Goal: Information Seeking & Learning: Find specific fact

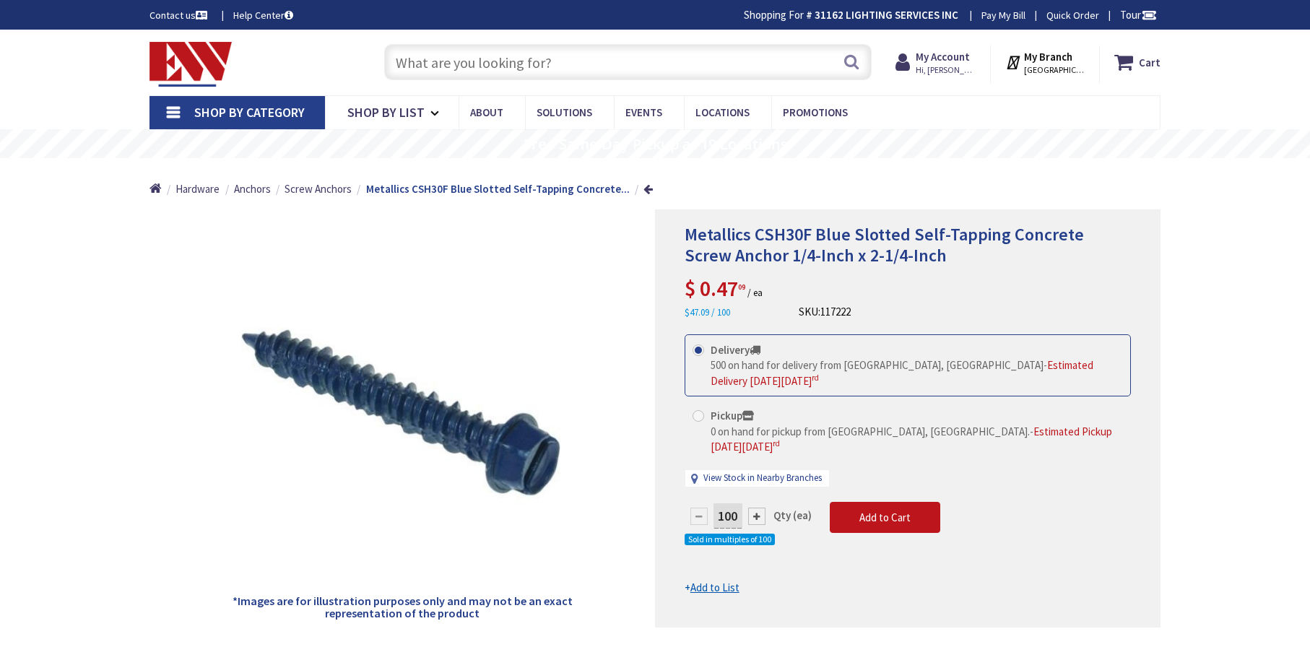
click at [479, 64] on input "text" at bounding box center [627, 62] width 487 height 36
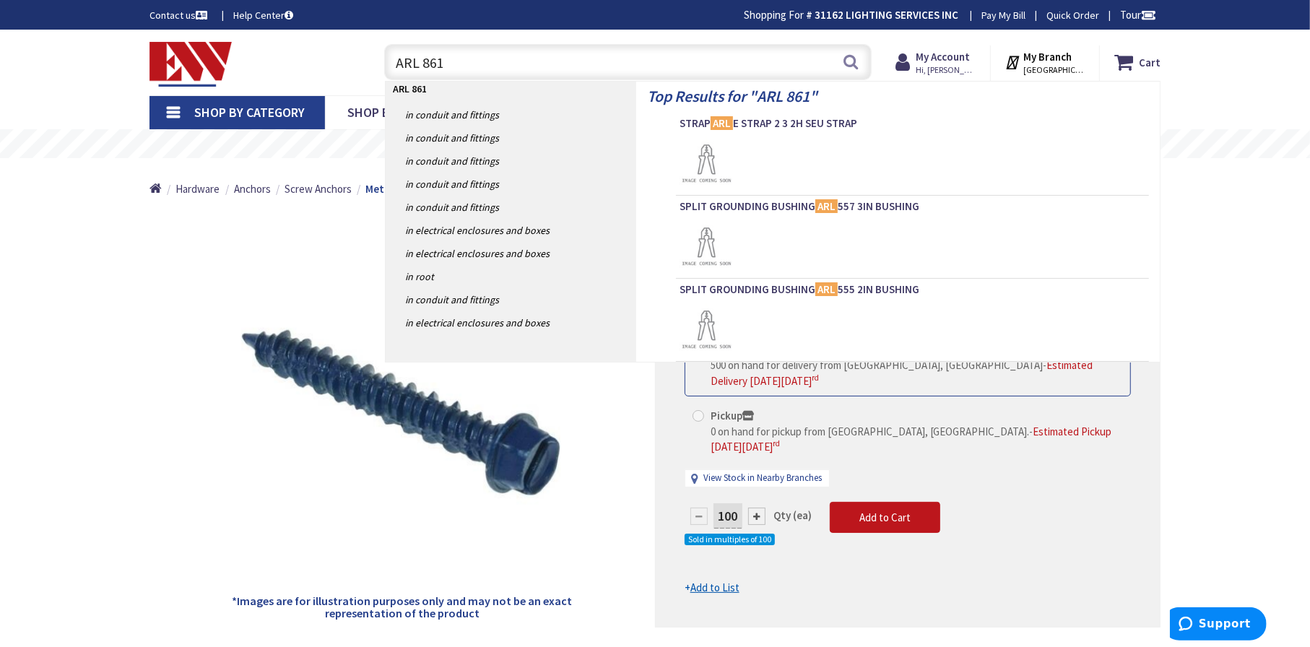
type input "ARL 8610"
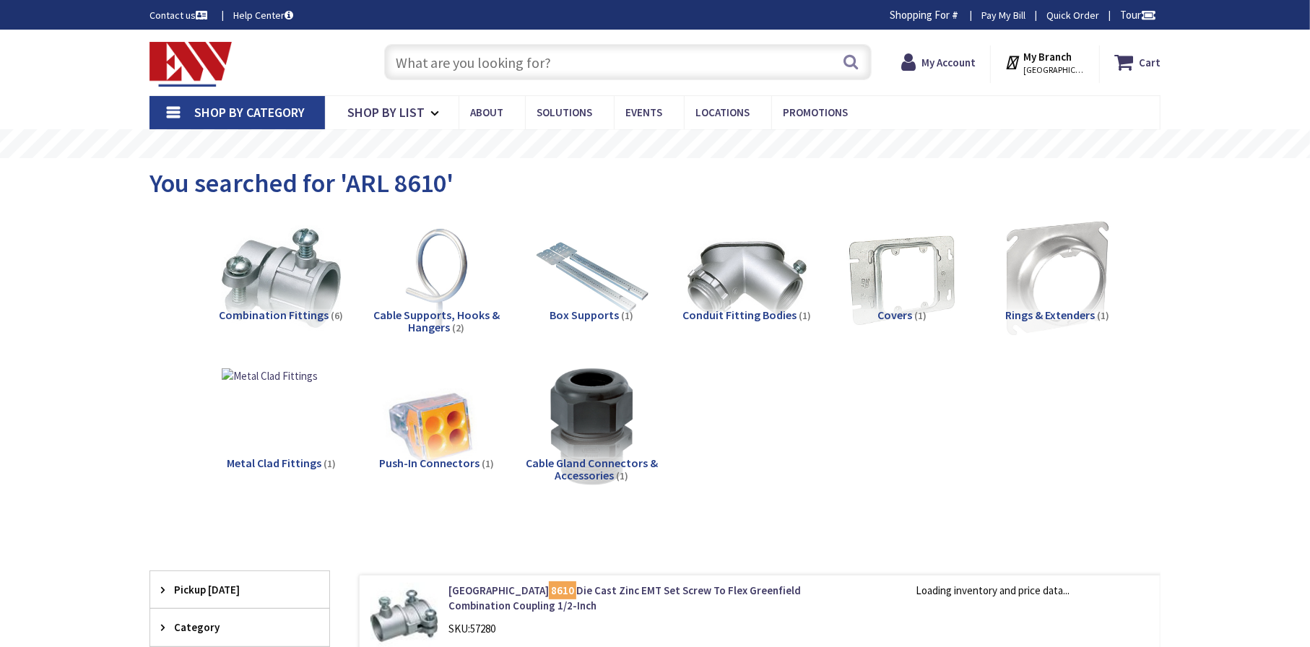
type input "[PERSON_NAME] St @ [PERSON_NAME][GEOGRAPHIC_DATA], [GEOGRAPHIC_DATA]"
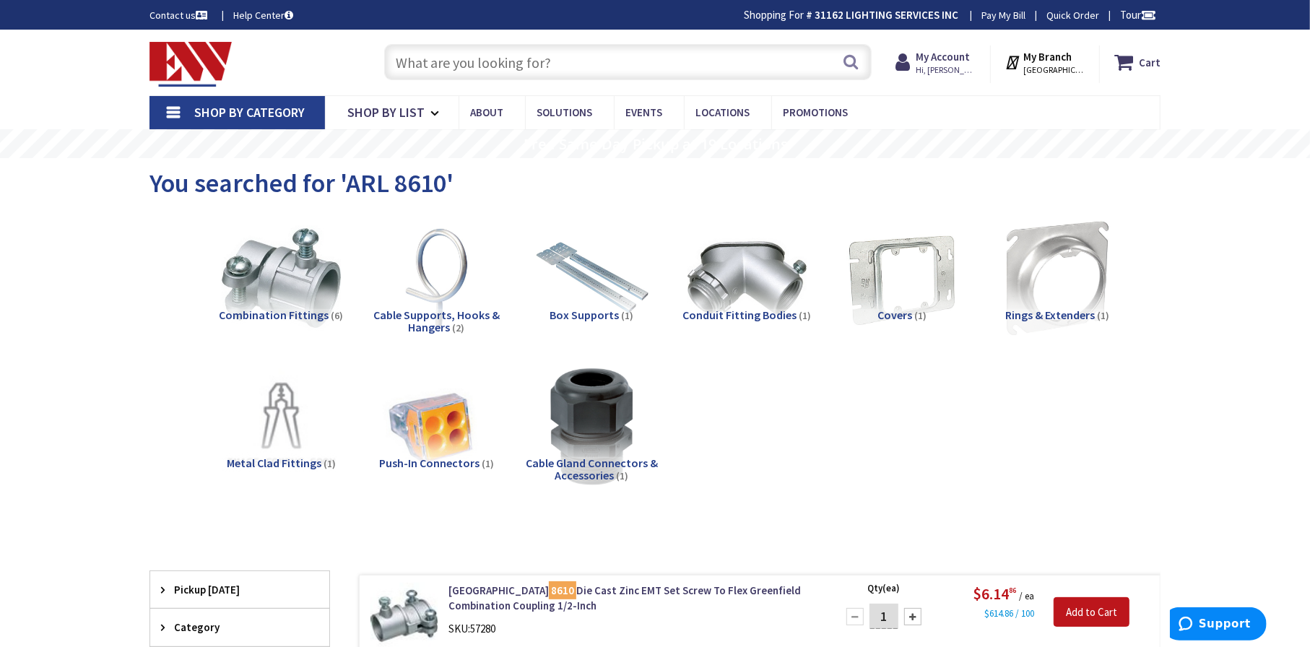
click at [473, 64] on input "text" at bounding box center [627, 62] width 487 height 36
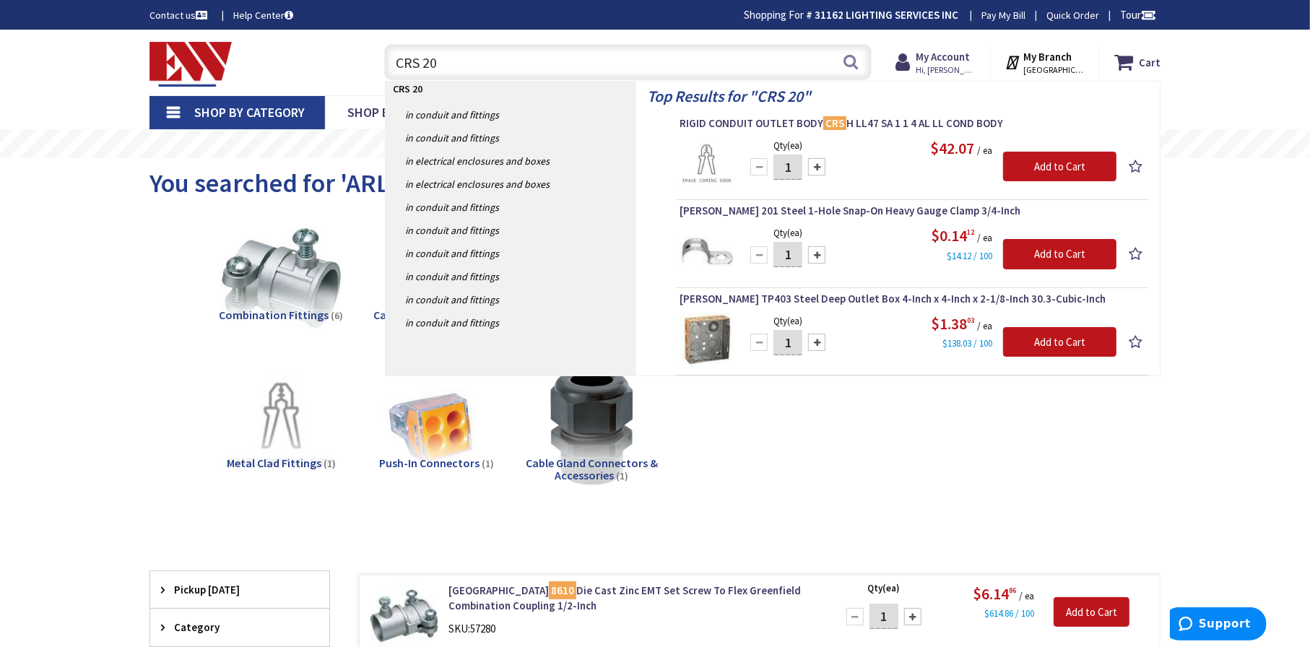
type input "CRS 200"
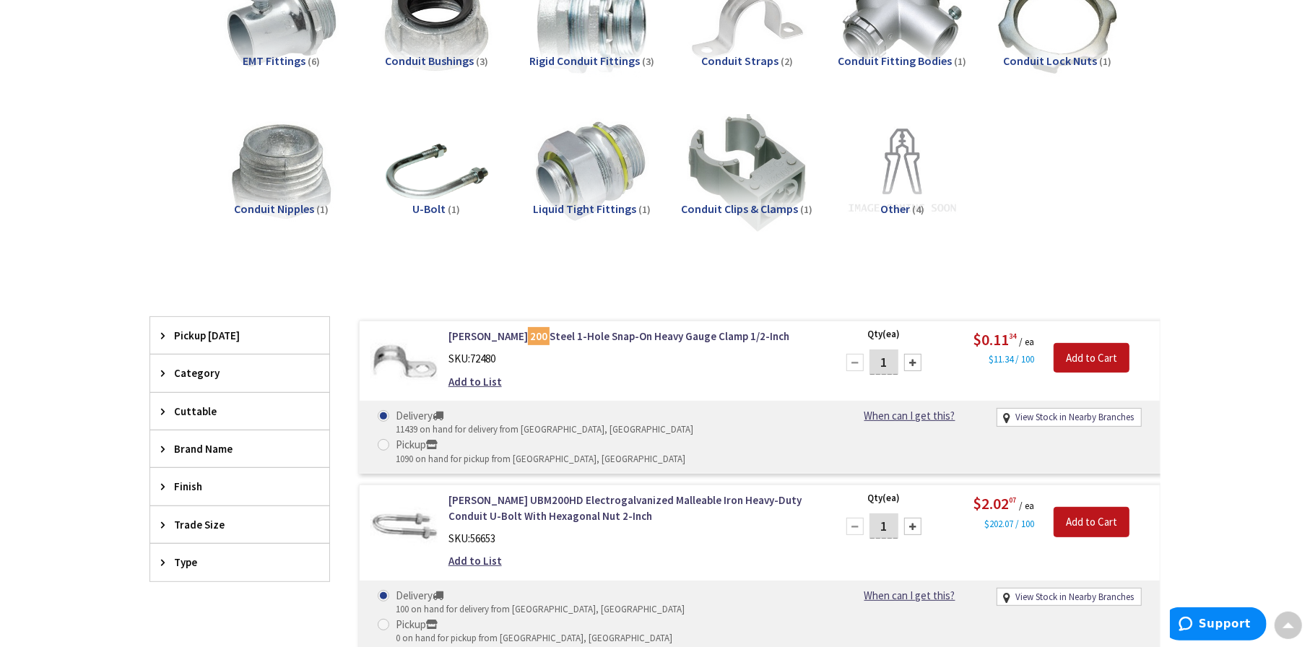
scroll to position [289, 0]
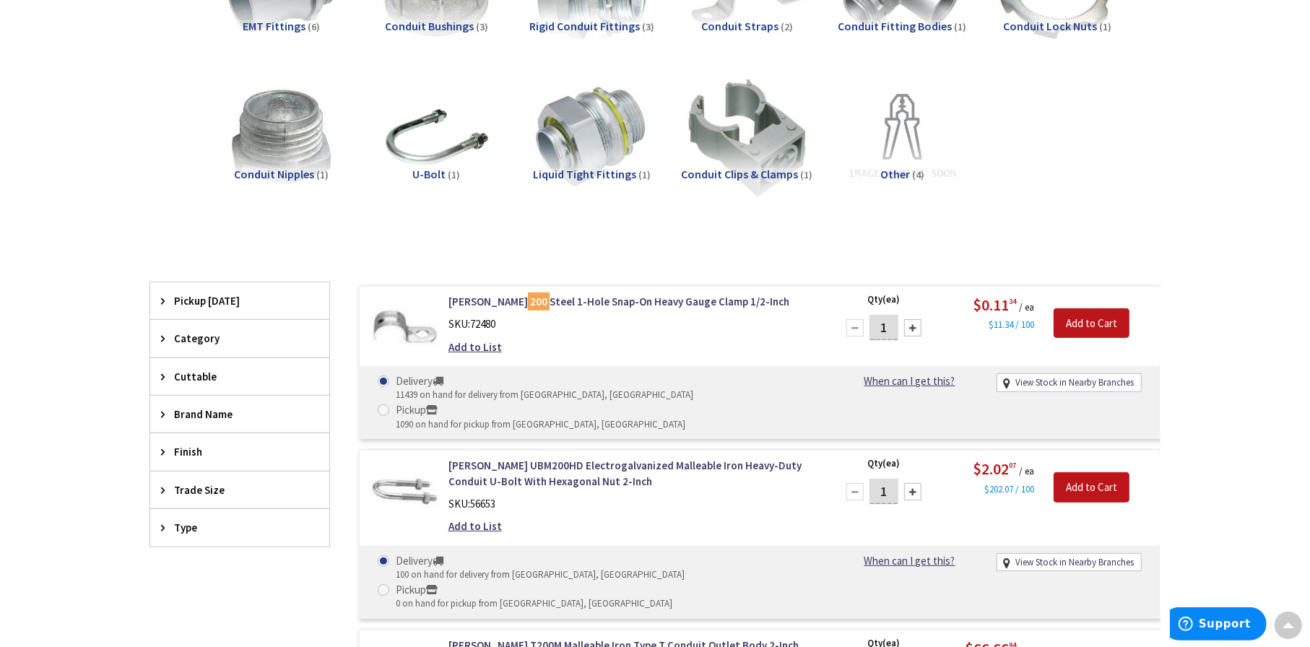
click at [1174, 165] on main "You searched for 'CRS 200' View Subcategories EMT Fittings (6) Conduit Bushings…" at bounding box center [654, 525] width 1083 height 1313
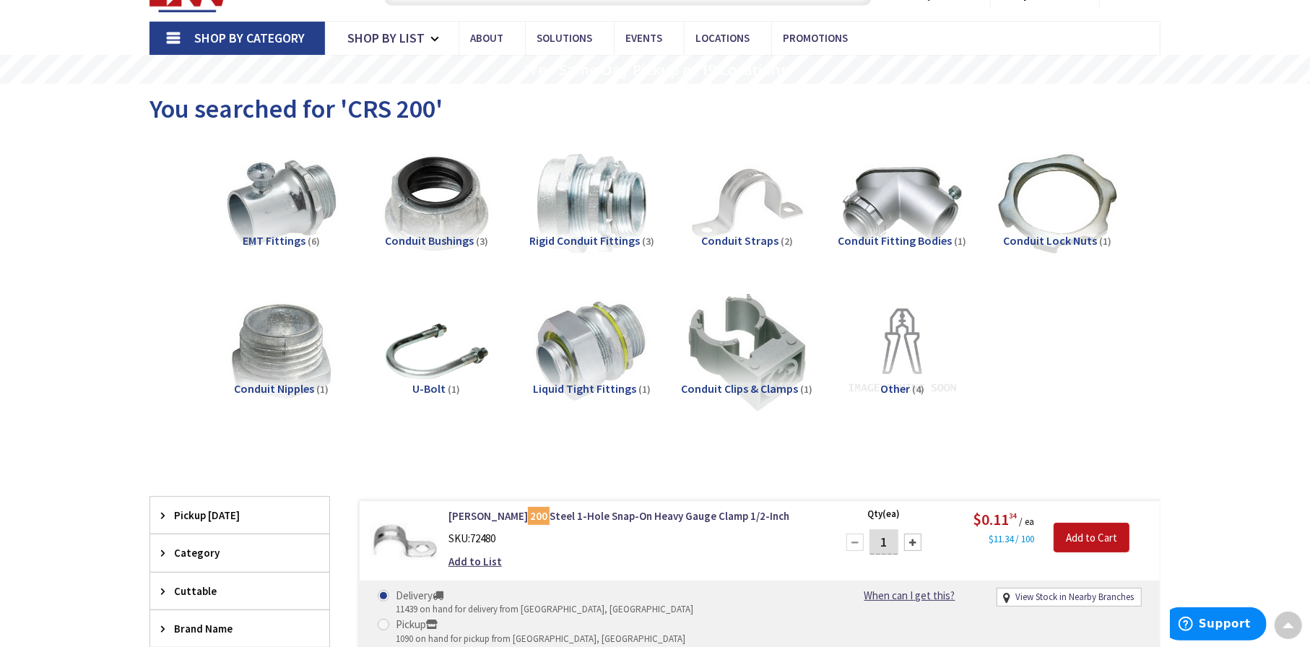
scroll to position [72, 0]
